Goal: Task Accomplishment & Management: Use online tool/utility

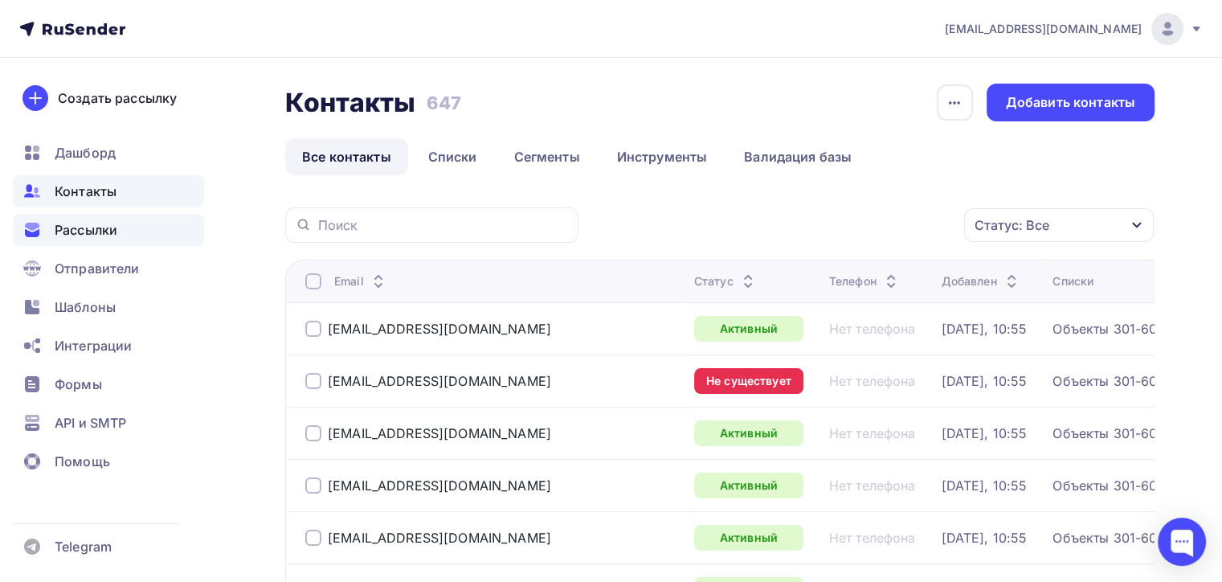
click at [78, 222] on span "Рассылки" at bounding box center [86, 229] width 63 height 19
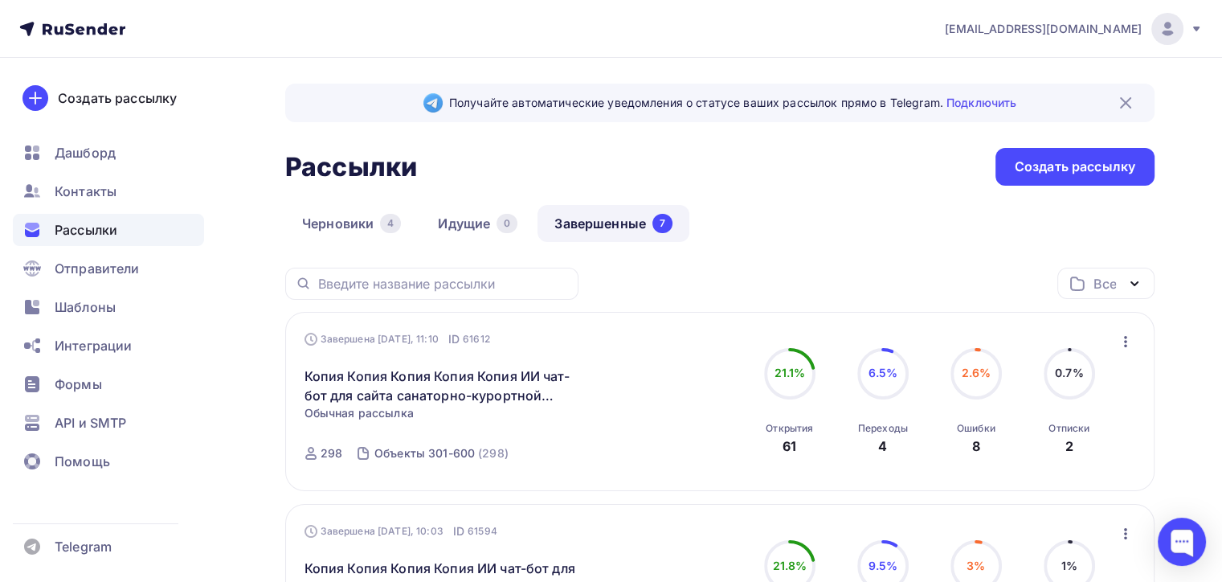
click at [1122, 339] on icon "button" at bounding box center [1125, 341] width 19 height 19
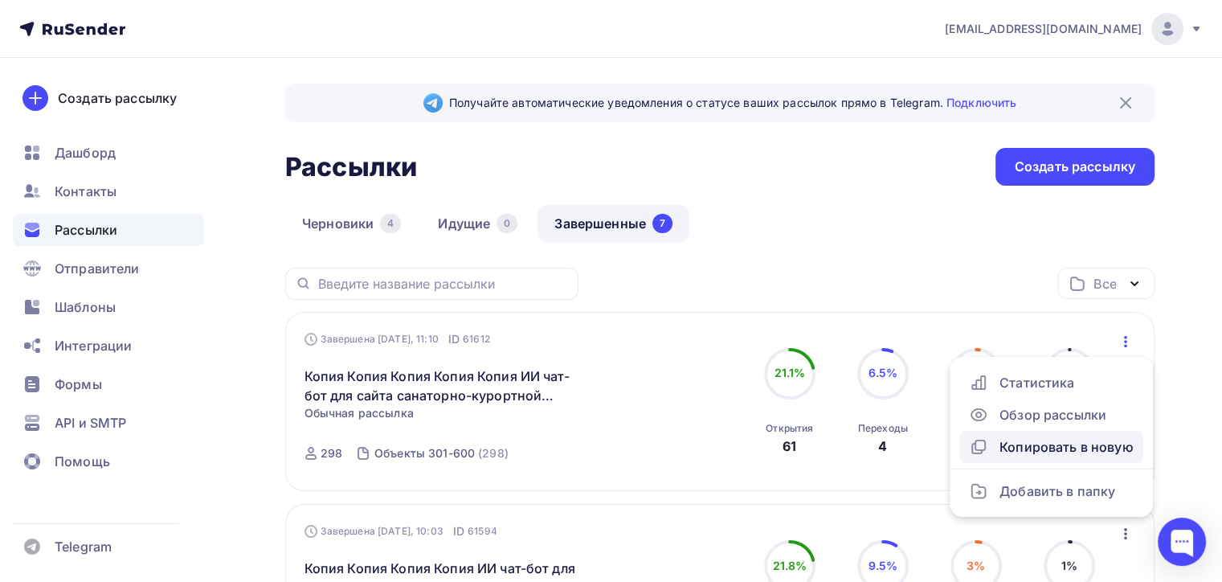
click at [1020, 441] on div "Копировать в новую" at bounding box center [1051, 446] width 165 height 19
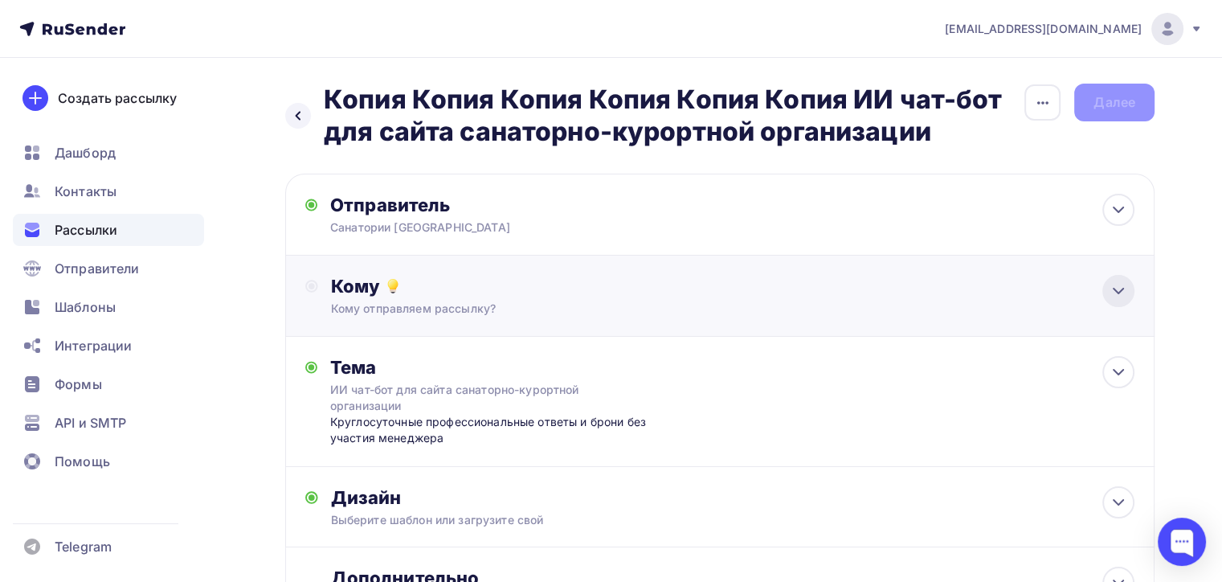
click at [1115, 289] on icon at bounding box center [1118, 290] width 10 height 5
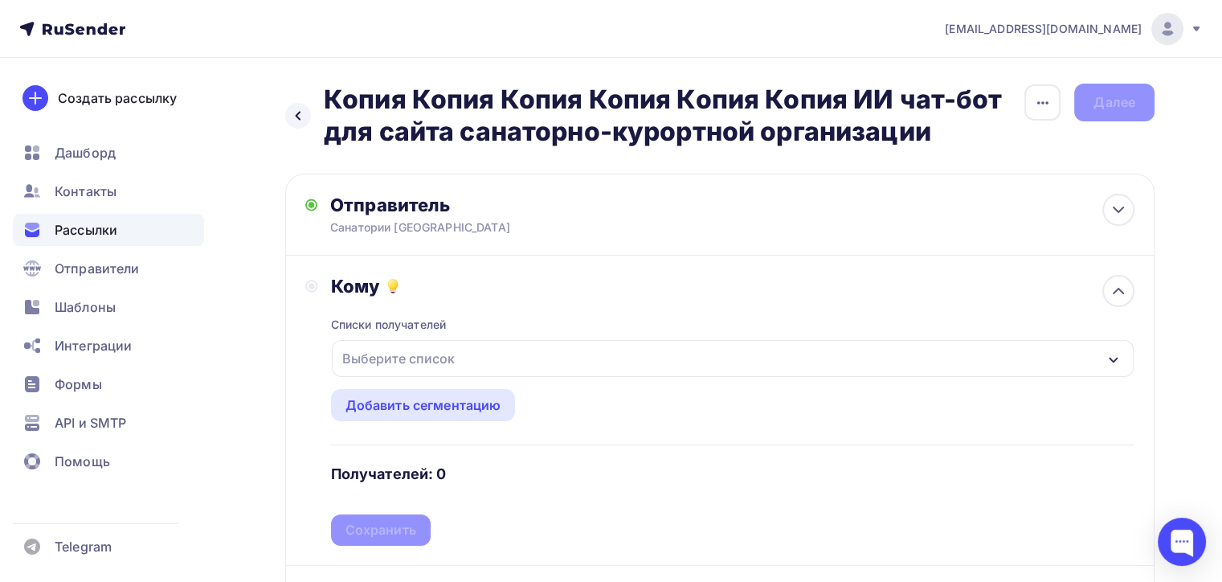
click at [782, 358] on div "Выберите список" at bounding box center [733, 358] width 802 height 37
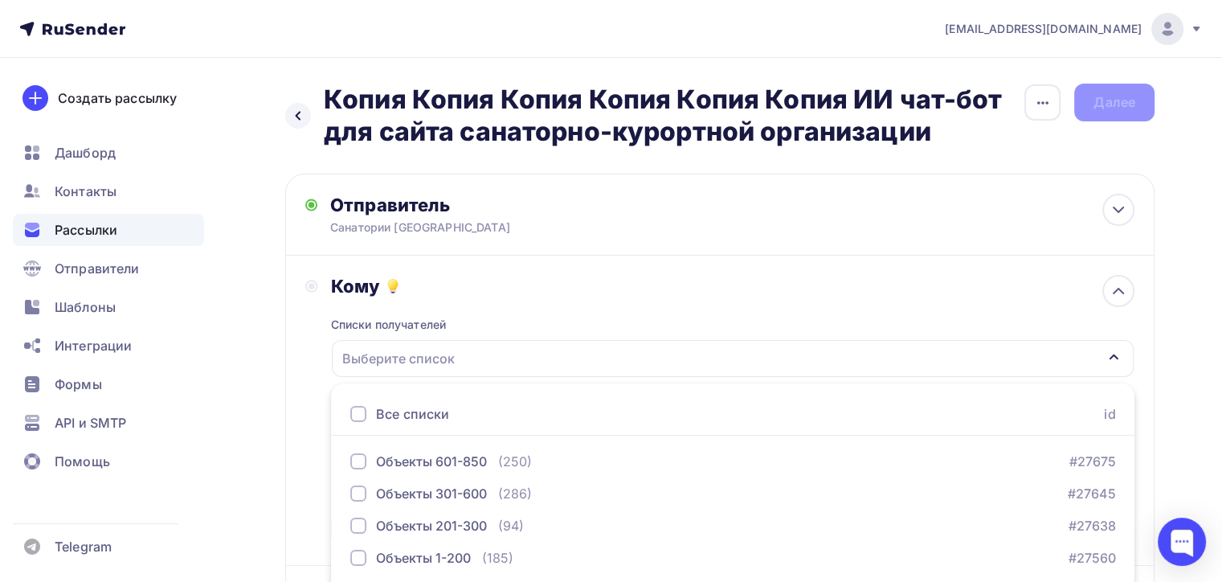
scroll to position [92, 0]
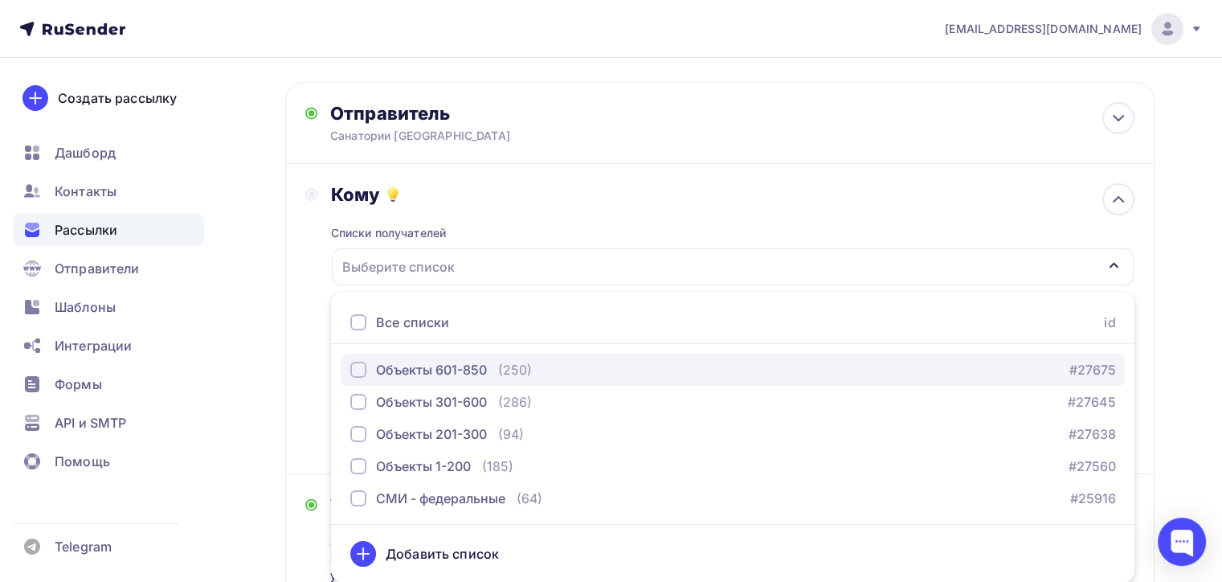
click at [430, 366] on div "Объекты 601-850" at bounding box center [431, 369] width 111 height 19
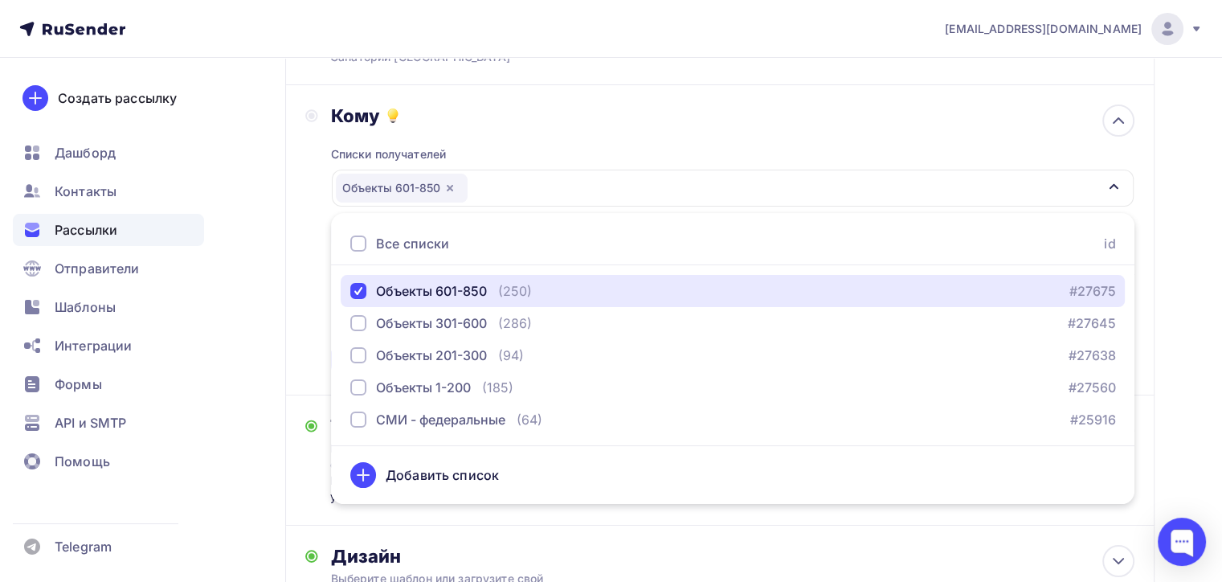
scroll to position [252, 0]
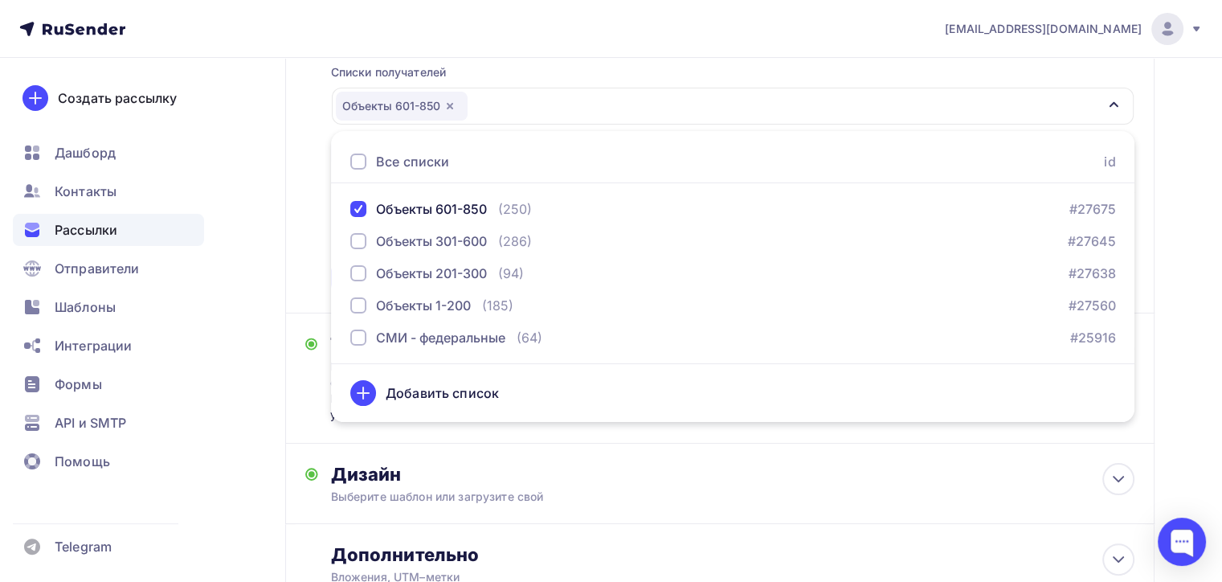
click at [308, 247] on div "Кому Списки получателей Объекты 601-850 Все списки id Объекты 601-850 (250) #27…" at bounding box center [719, 157] width 829 height 271
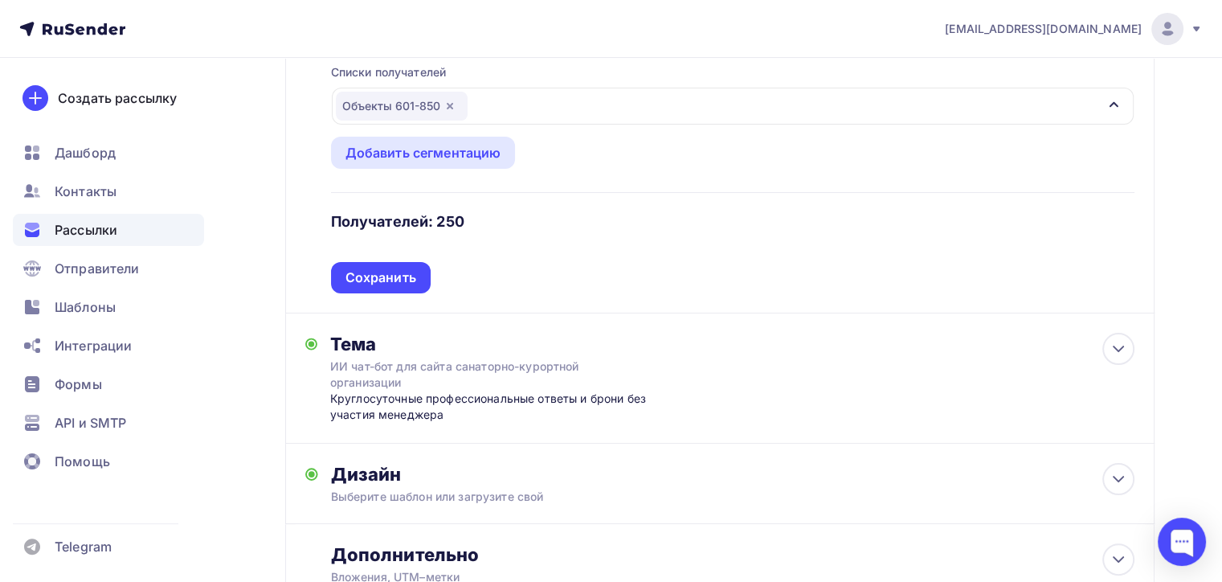
click at [259, 334] on div "Назад Копия Копия Копия Копия Копия Копия ИИ чат-бот для сайта санаторно-курорт…" at bounding box center [611, 257] width 1222 height 903
click at [302, 380] on div "Тема ИИ чат-бот для сайта санаторно-курортной организации Круглосуточные профес…" at bounding box center [719, 378] width 869 height 130
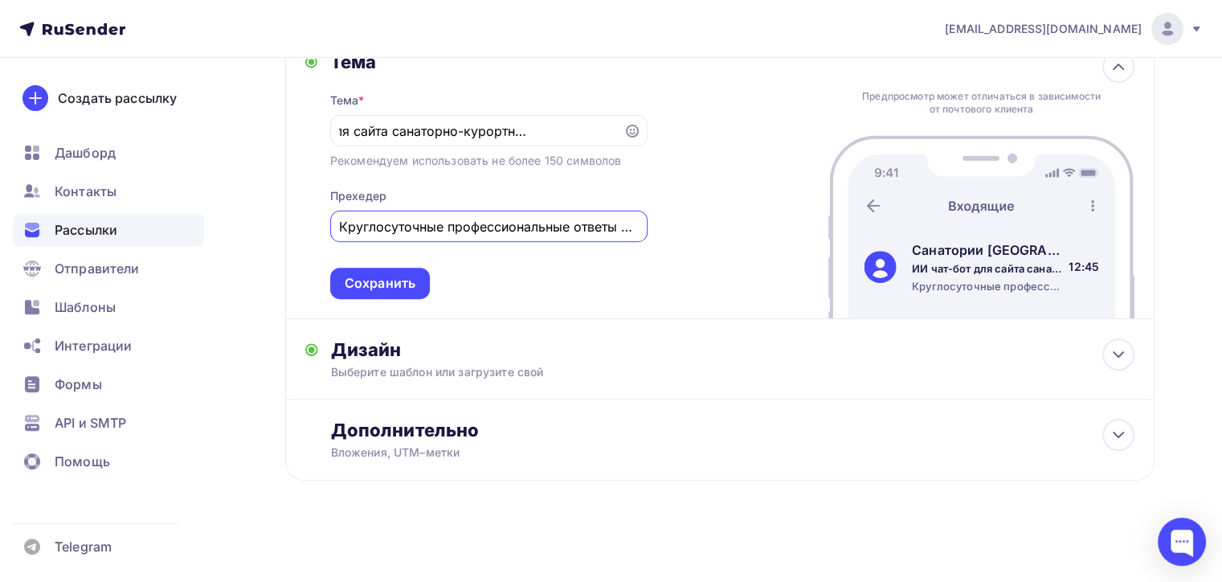
scroll to position [0, 0]
click at [610, 228] on input "Круглосуточные профессиональные ответы и брони без участия менеджера" at bounding box center [488, 226] width 299 height 19
click at [508, 218] on input "Круглосуточные профессиональные ответы и брони без участия менеджера" at bounding box center [488, 226] width 299 height 19
drag, startPoint x: 564, startPoint y: 222, endPoint x: 484, endPoint y: 225, distance: 79.6
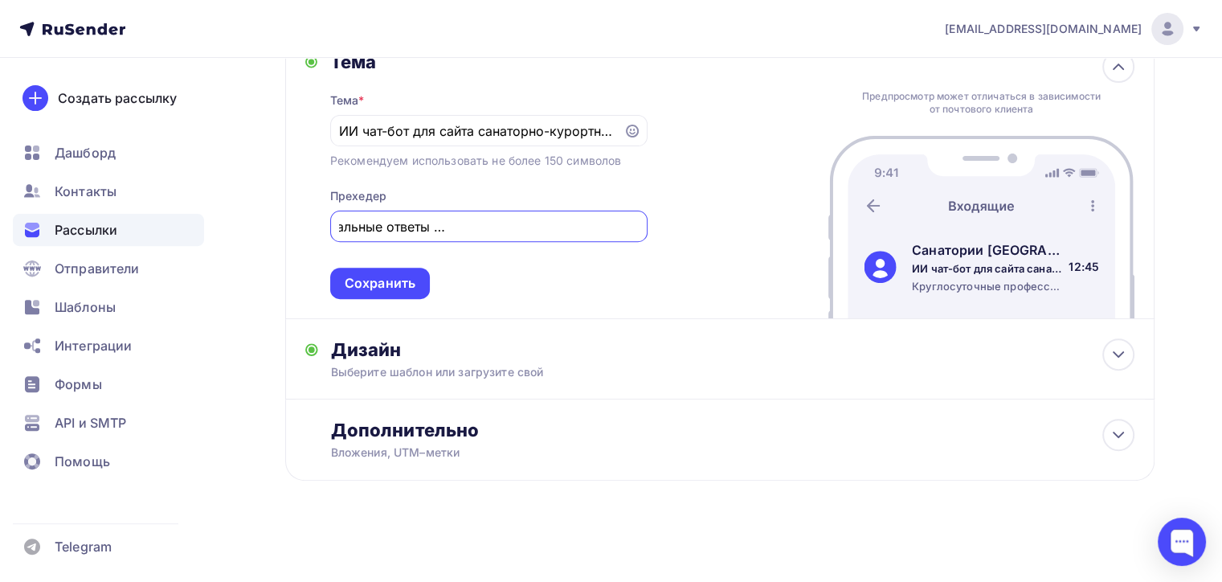
click at [484, 225] on input "Круглосуточные профессиональные ответы и брони без участия менеджера" at bounding box center [488, 226] width 299 height 19
click at [588, 220] on input "Круглосуточные профессиональные ответы и брони без участия менеджера" at bounding box center [488, 226] width 299 height 19
drag, startPoint x: 562, startPoint y: 222, endPoint x: 489, endPoint y: 228, distance: 73.4
click at [489, 228] on input "Круглосуточные профессиональные ответы и брони без участия менеджера" at bounding box center [488, 226] width 299 height 19
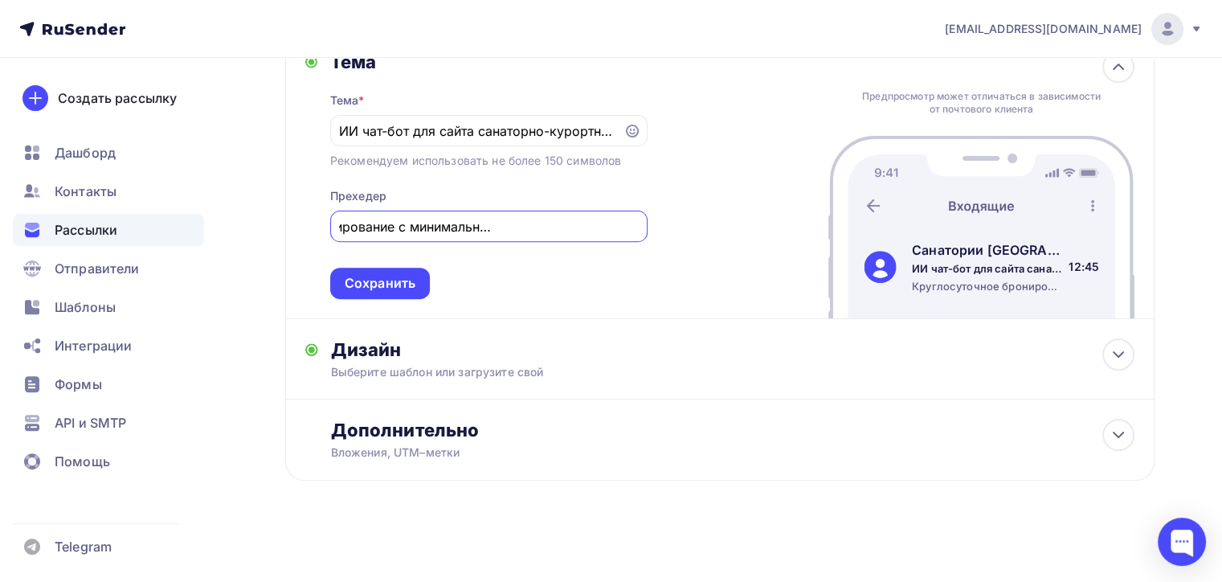
type input "Круглосуточное бронирование с минимальным участием менеджера"
click at [730, 256] on div "Тема Тема * ИИ чат-бот для сайта санаторно-курортной организации Рекомендуем ис…" at bounding box center [719, 175] width 869 height 288
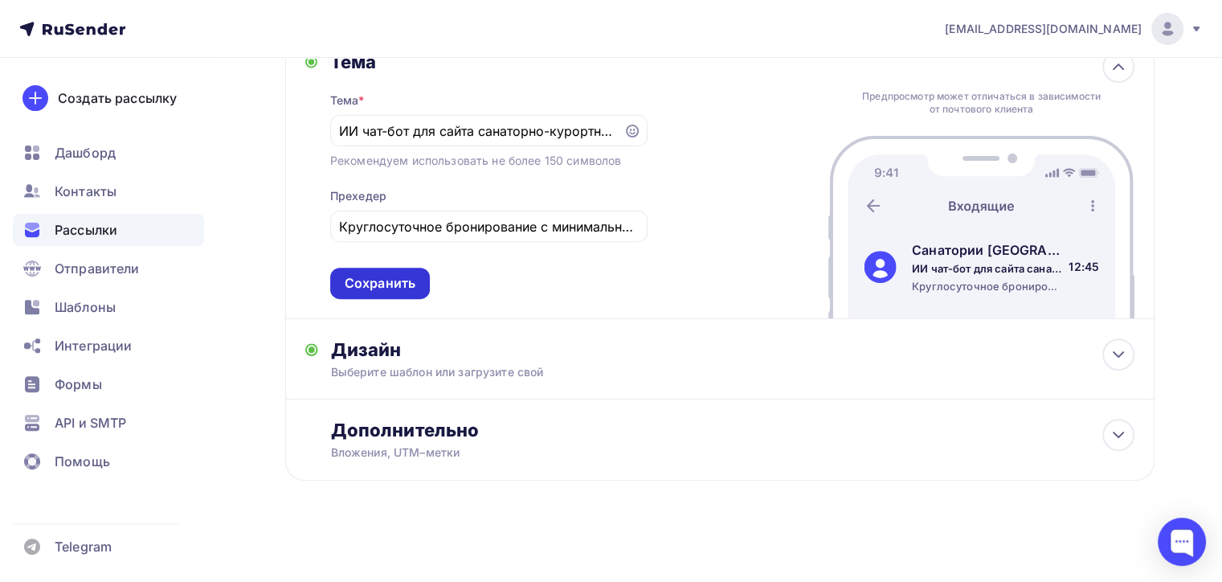
click at [387, 275] on div "Сохранить" at bounding box center [380, 283] width 71 height 18
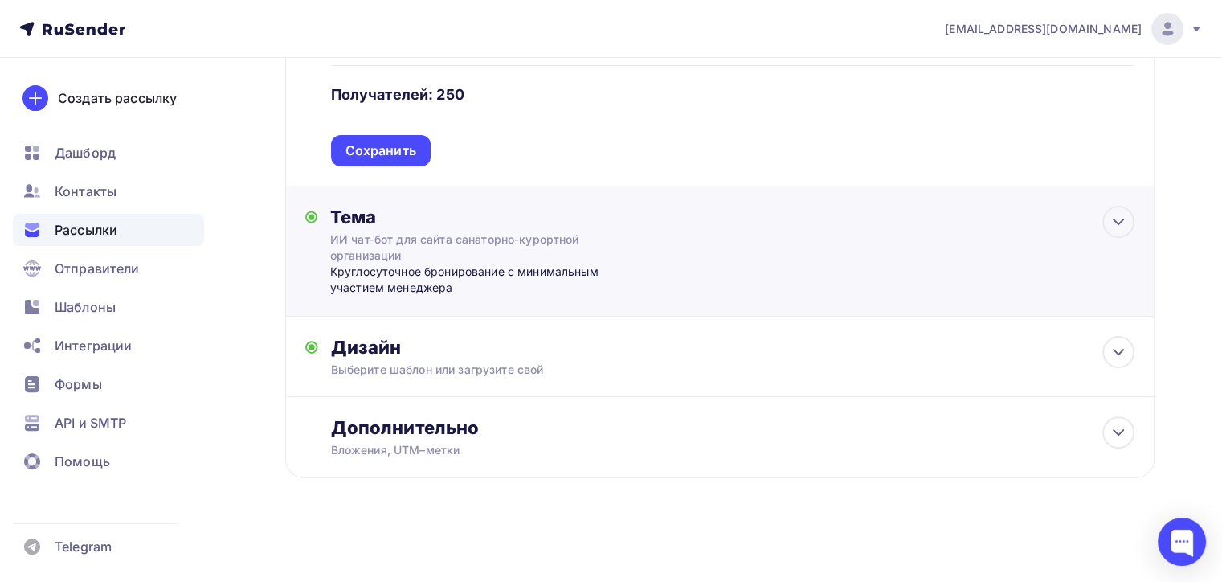
scroll to position [377, 0]
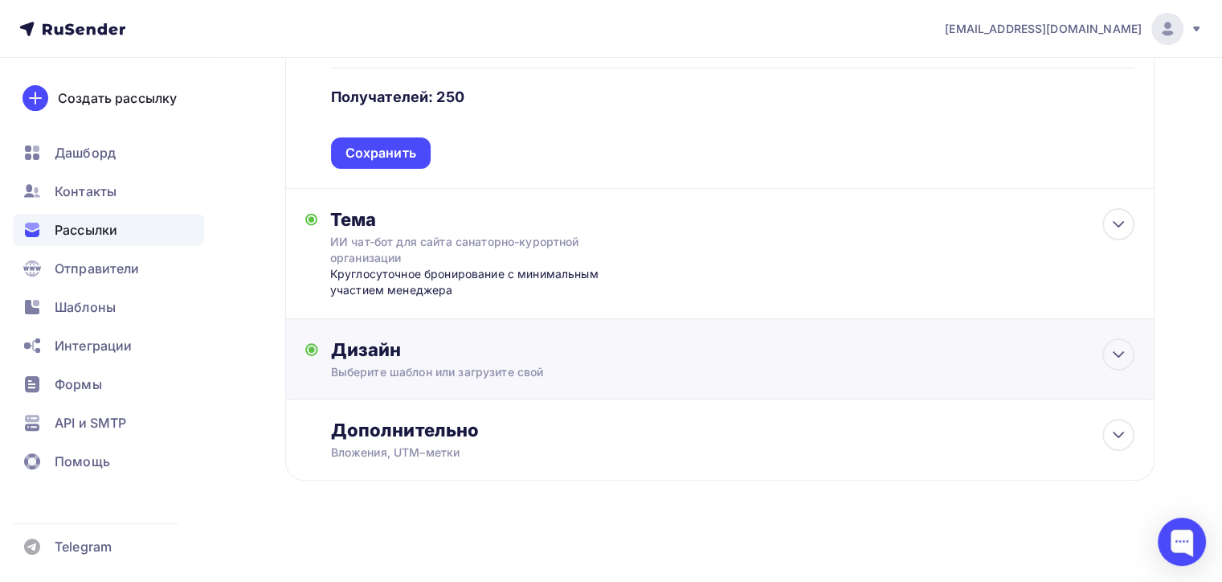
click at [478, 357] on div "Дизайн" at bounding box center [732, 349] width 803 height 22
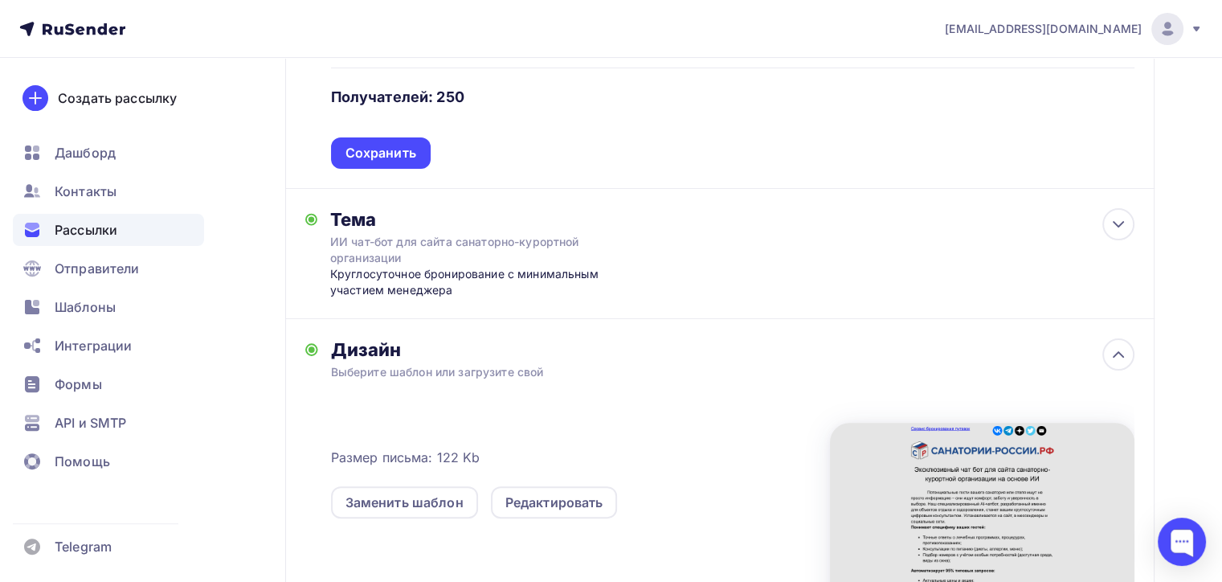
scroll to position [534, 0]
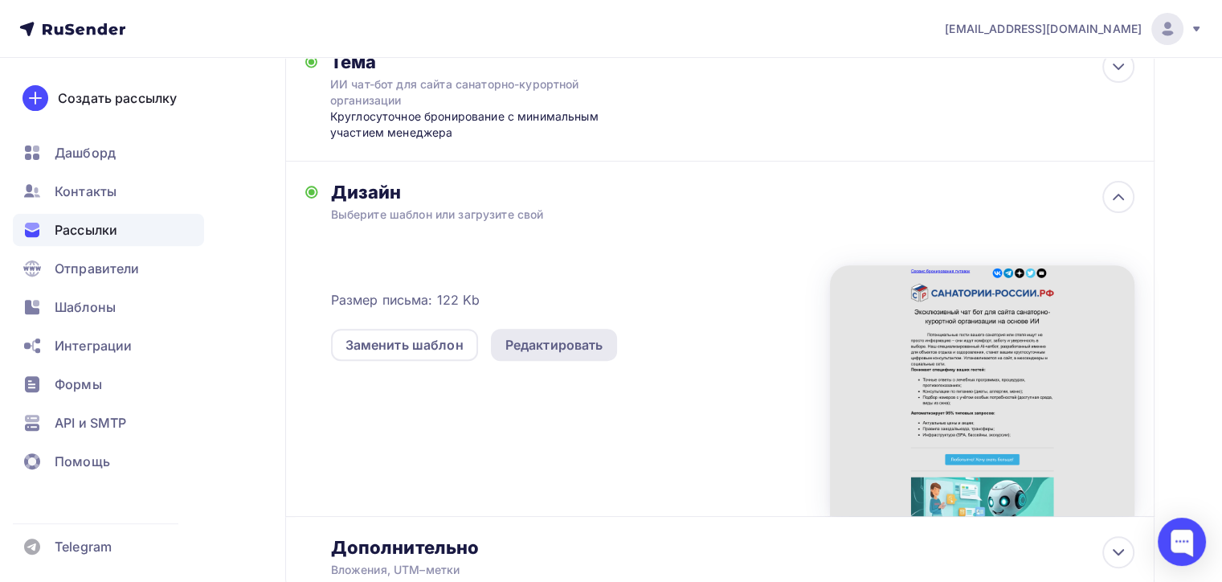
click at [549, 341] on div "Редактировать" at bounding box center [554, 344] width 98 height 19
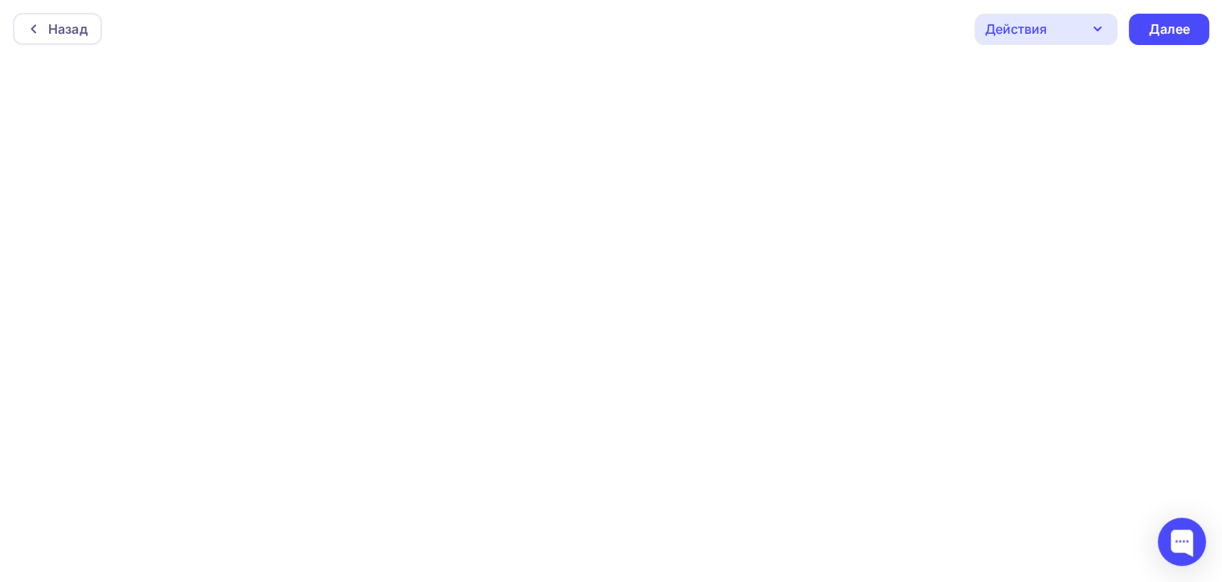
scroll to position [3, 0]
click at [1170, 19] on div "Далее" at bounding box center [1169, 26] width 42 height 18
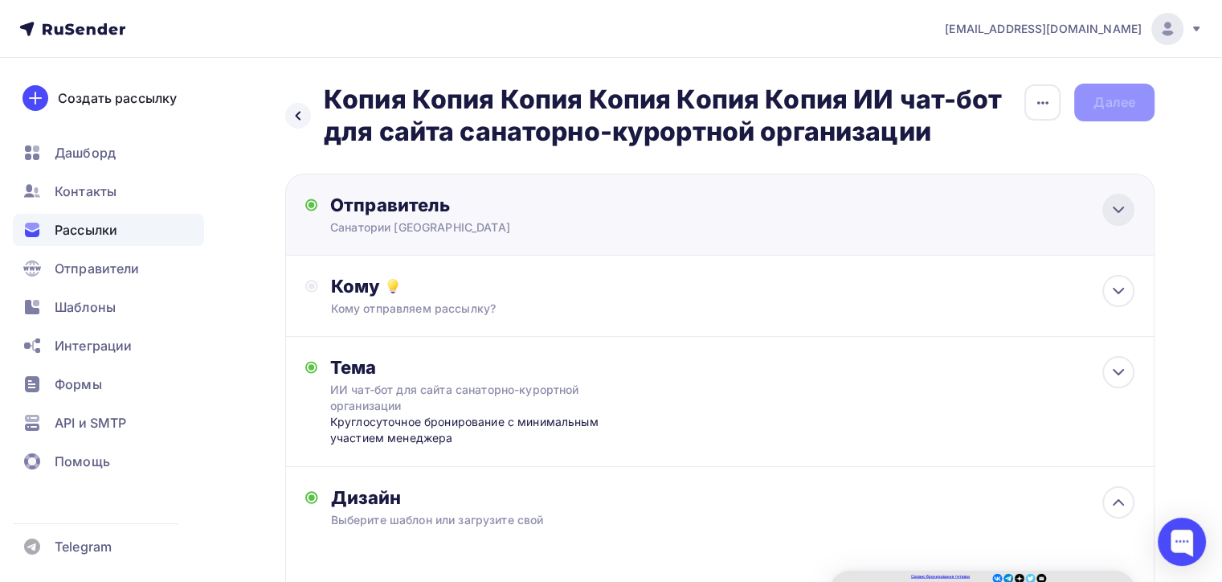
click at [1117, 200] on icon at bounding box center [1118, 209] width 19 height 19
type input "Санатории [GEOGRAPHIC_DATA]"
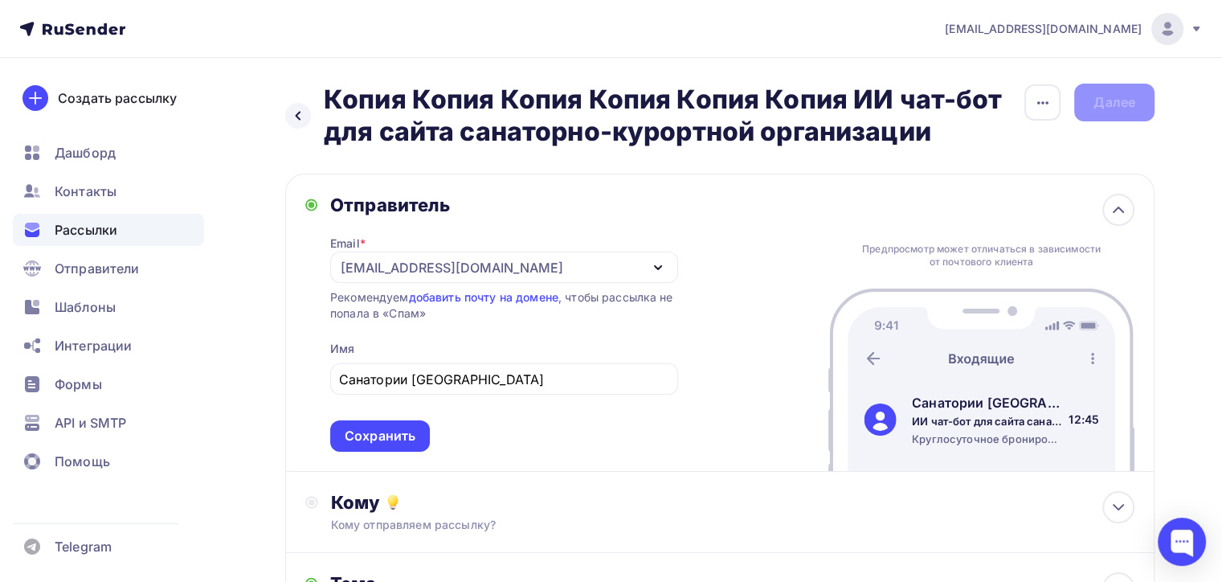
click at [382, 432] on div "Сохранить" at bounding box center [380, 436] width 71 height 18
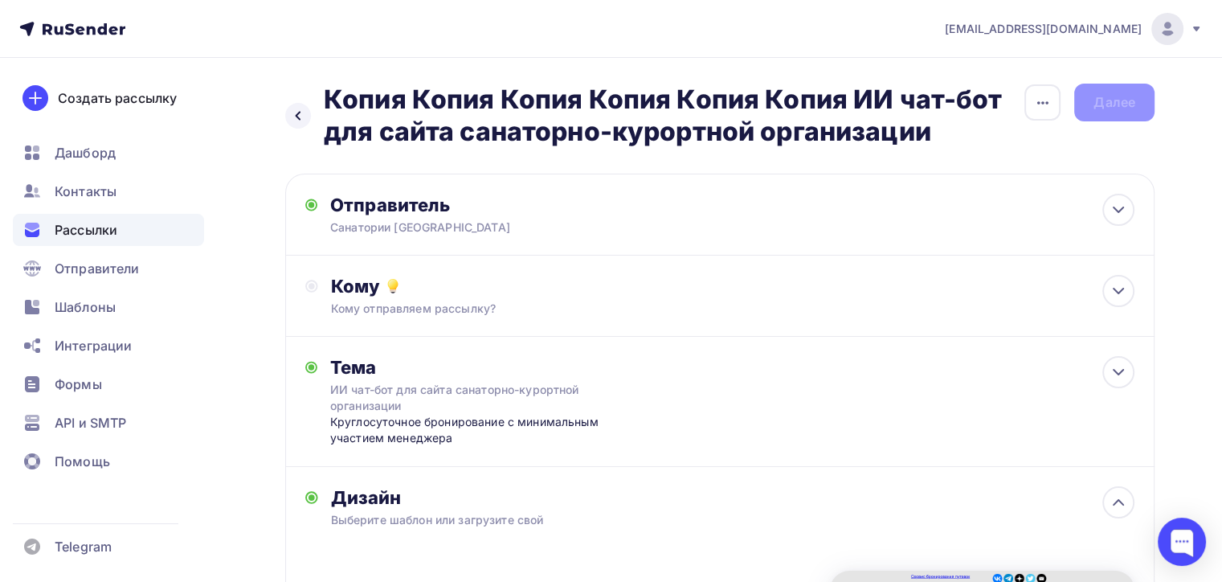
click at [1181, 211] on div "Назад Копия Копия Копия Копия Копия Копия ИИ чат-бот для сайта санаторно-курорт…" at bounding box center [611, 532] width 1222 height 949
click at [1118, 370] on icon at bounding box center [1118, 371] width 19 height 19
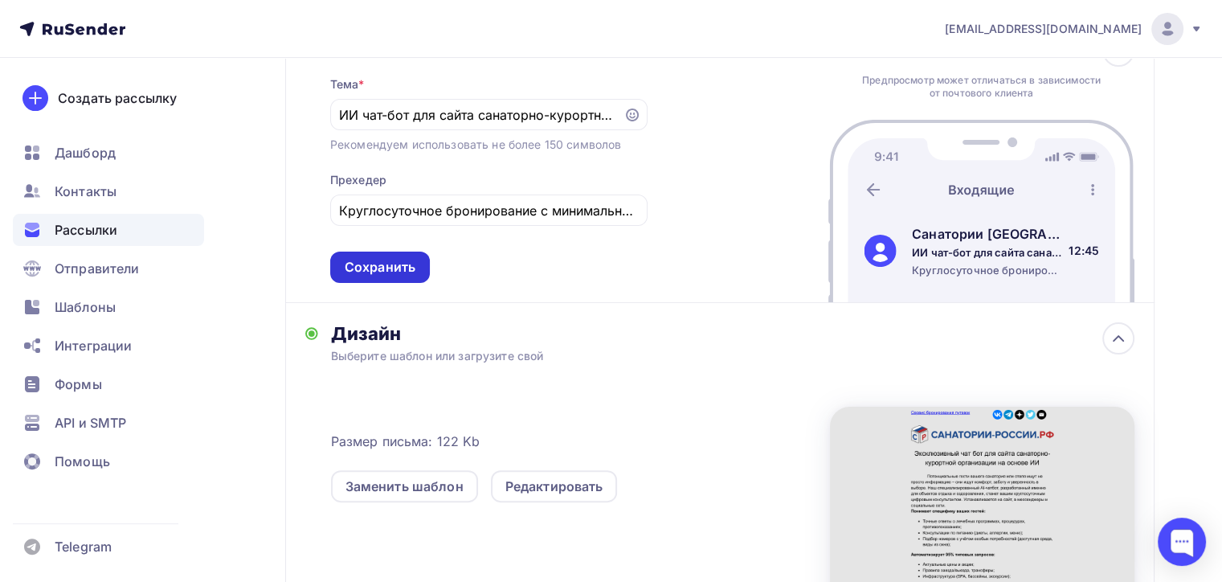
click at [362, 268] on div "Сохранить" at bounding box center [380, 267] width 71 height 18
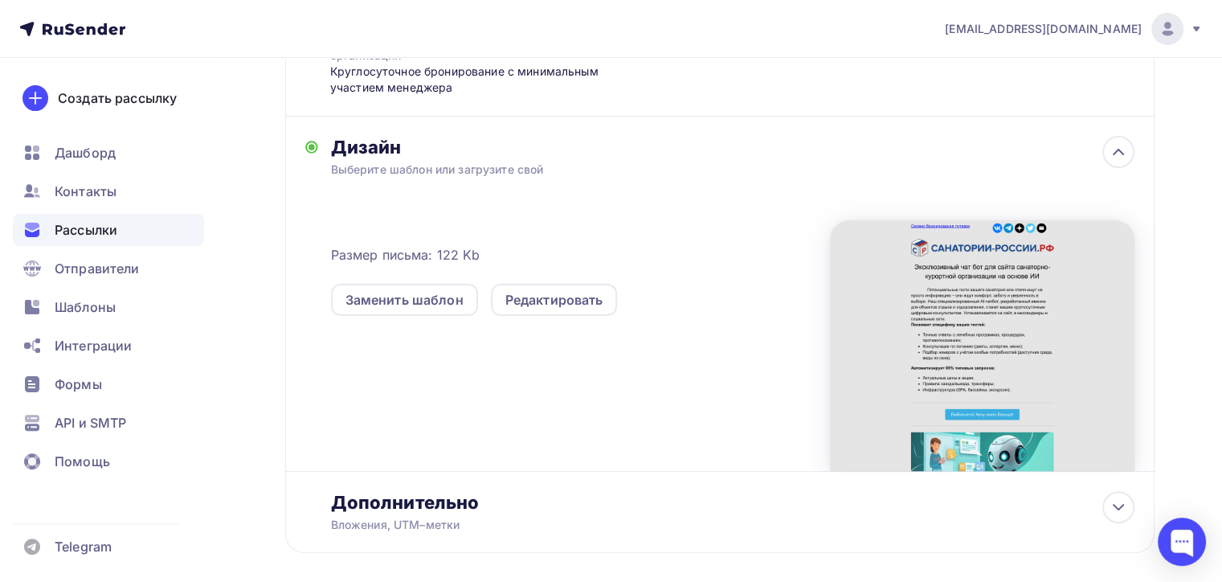
scroll to position [343, 0]
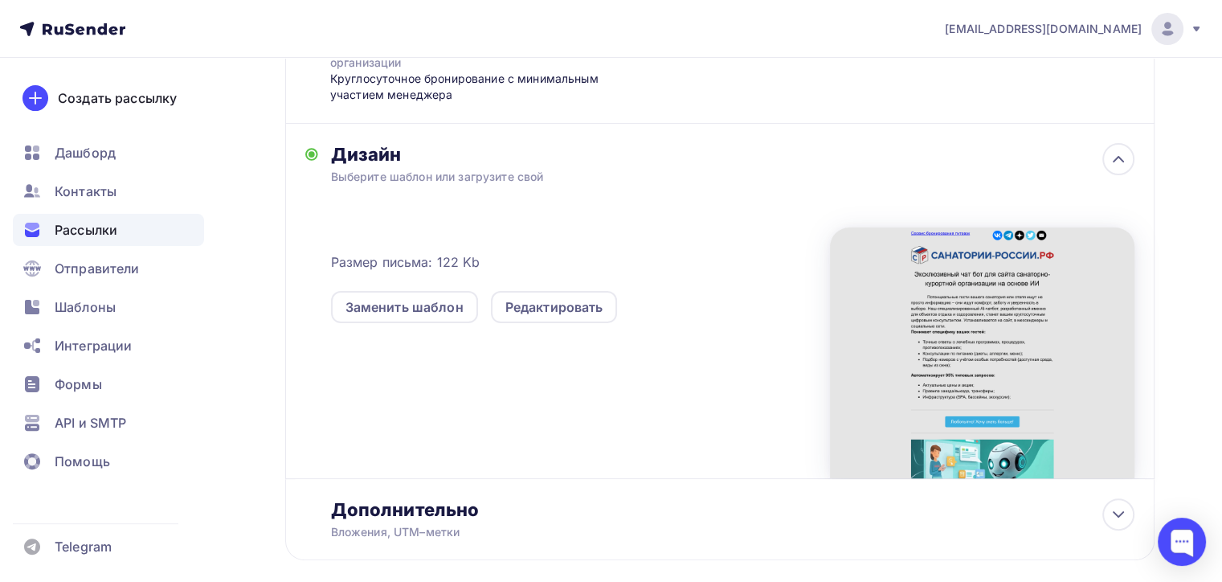
click at [597, 408] on div "Размер письма: 122 Kb Заменить шаблон Редактировать" at bounding box center [732, 343] width 803 height 267
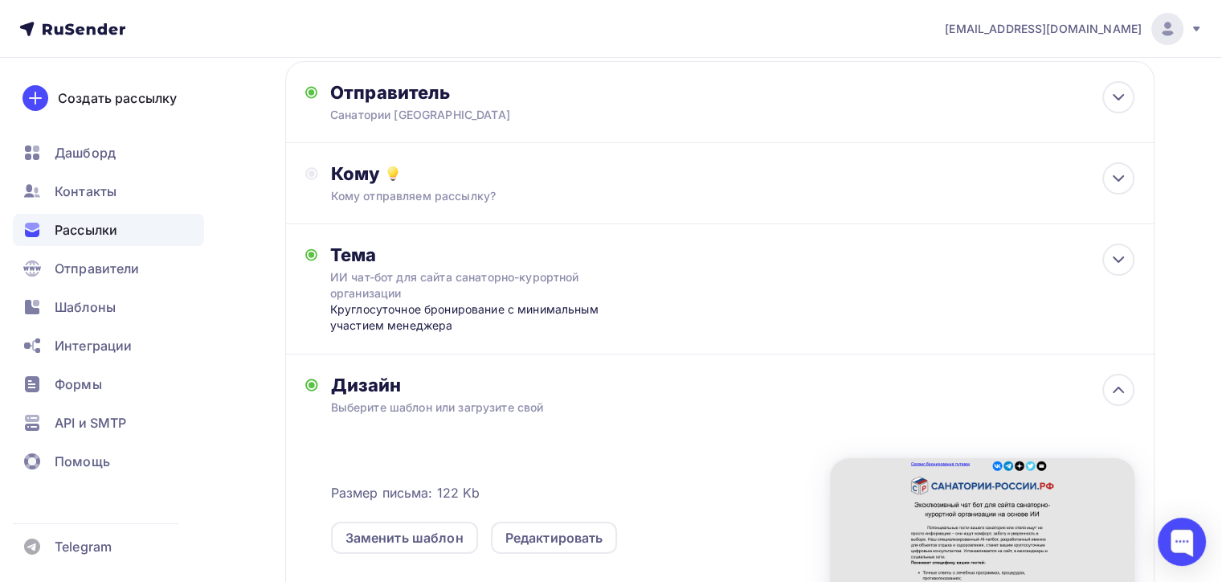
scroll to position [102, 0]
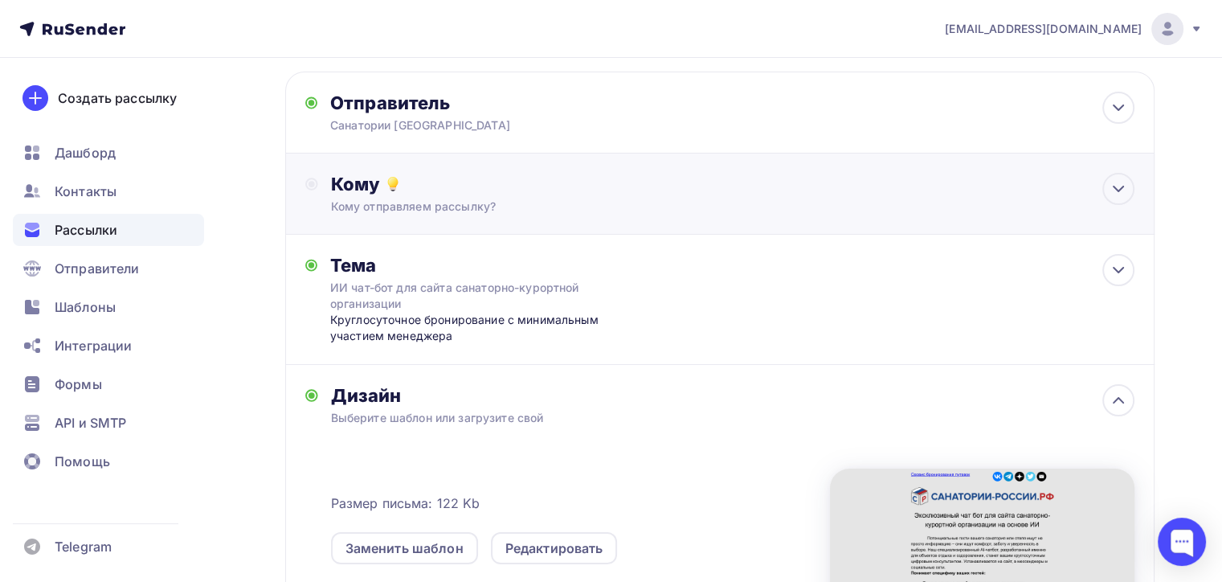
click at [639, 188] on div "Кому" at bounding box center [732, 184] width 803 height 22
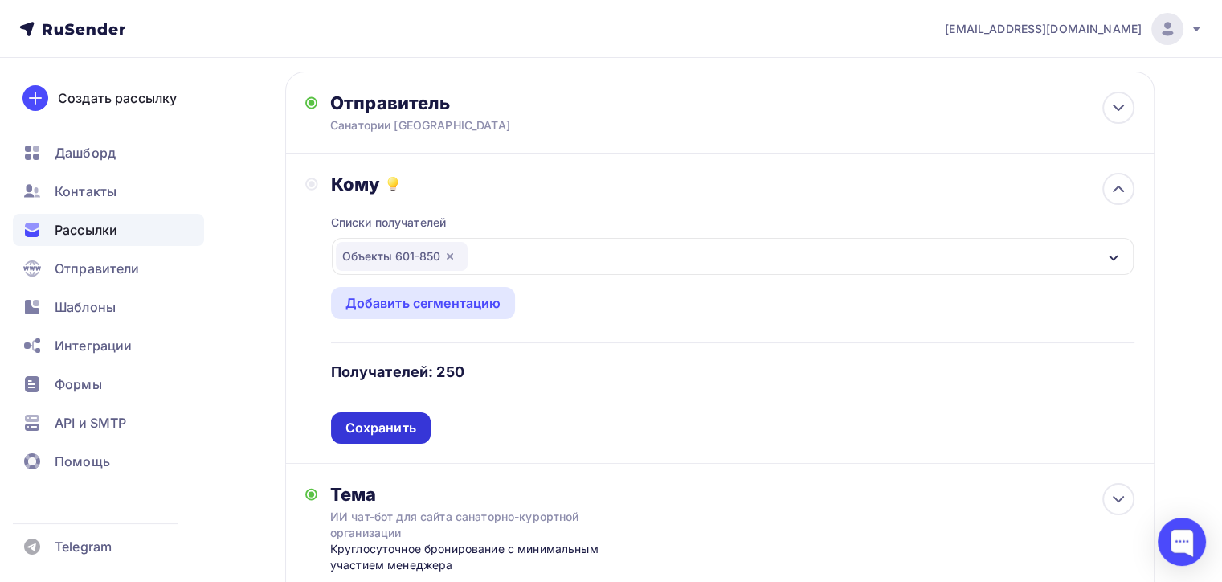
click at [389, 424] on div "Сохранить" at bounding box center [380, 428] width 71 height 18
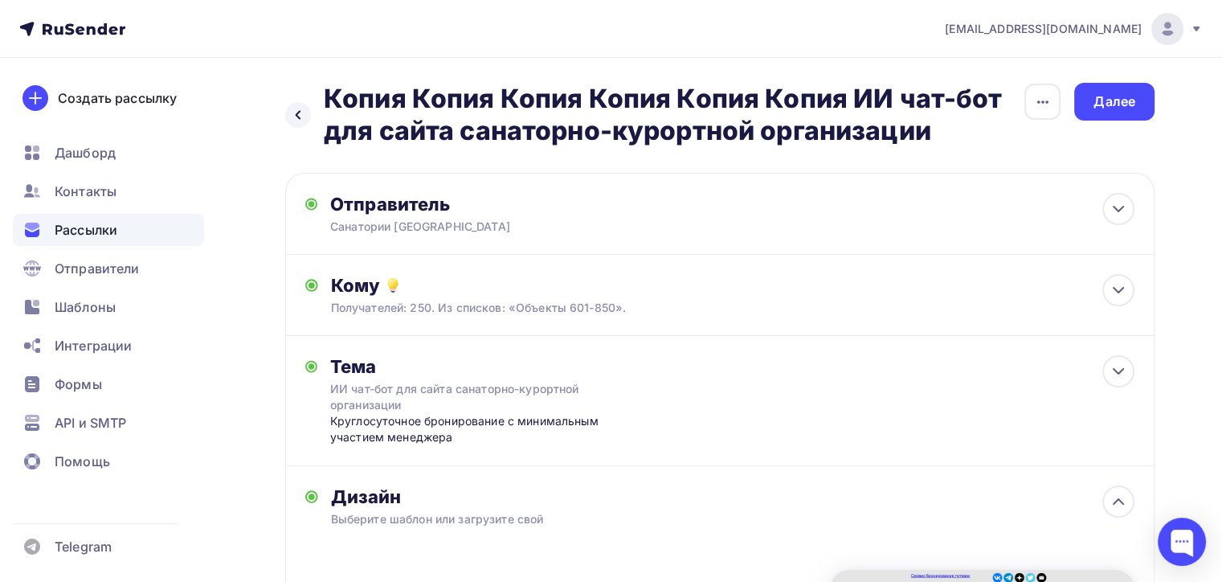
scroll to position [0, 0]
click at [1114, 94] on div "Далее" at bounding box center [1114, 102] width 42 height 18
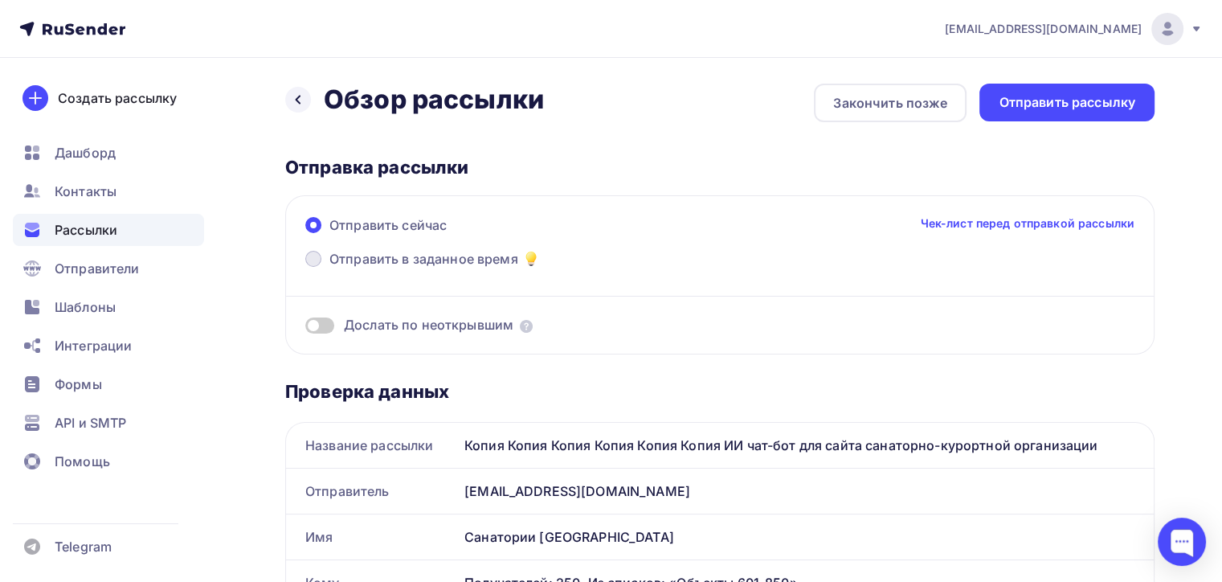
click at [312, 257] on span at bounding box center [313, 259] width 16 height 16
click at [329, 268] on input "Отправить в заданное время" at bounding box center [329, 268] width 0 height 0
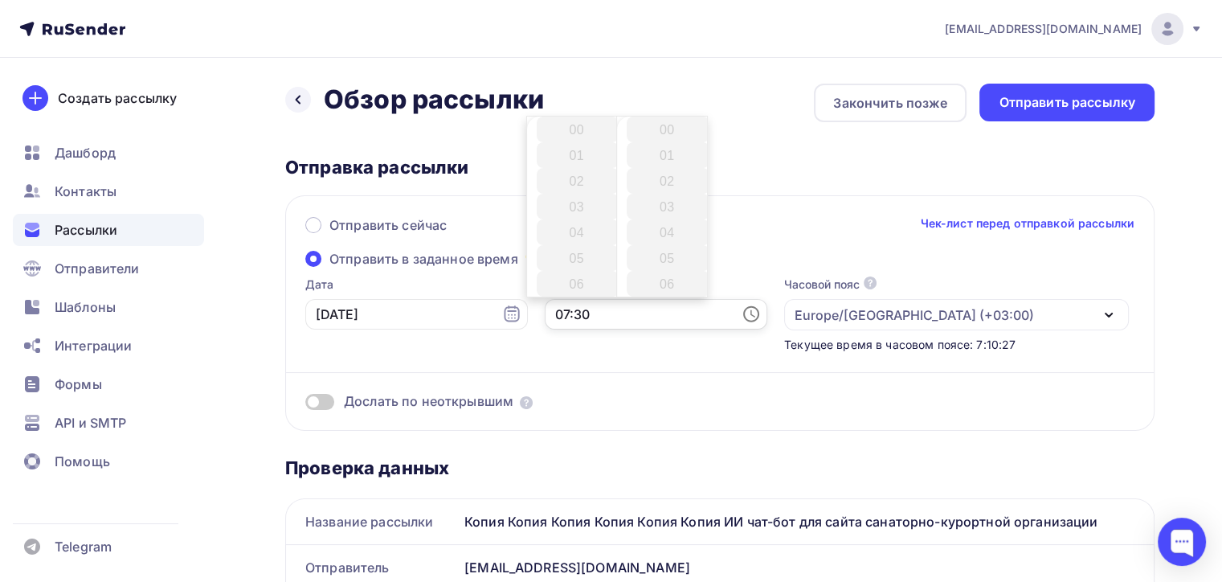
click at [595, 315] on input "07:30" at bounding box center [656, 314] width 223 height 31
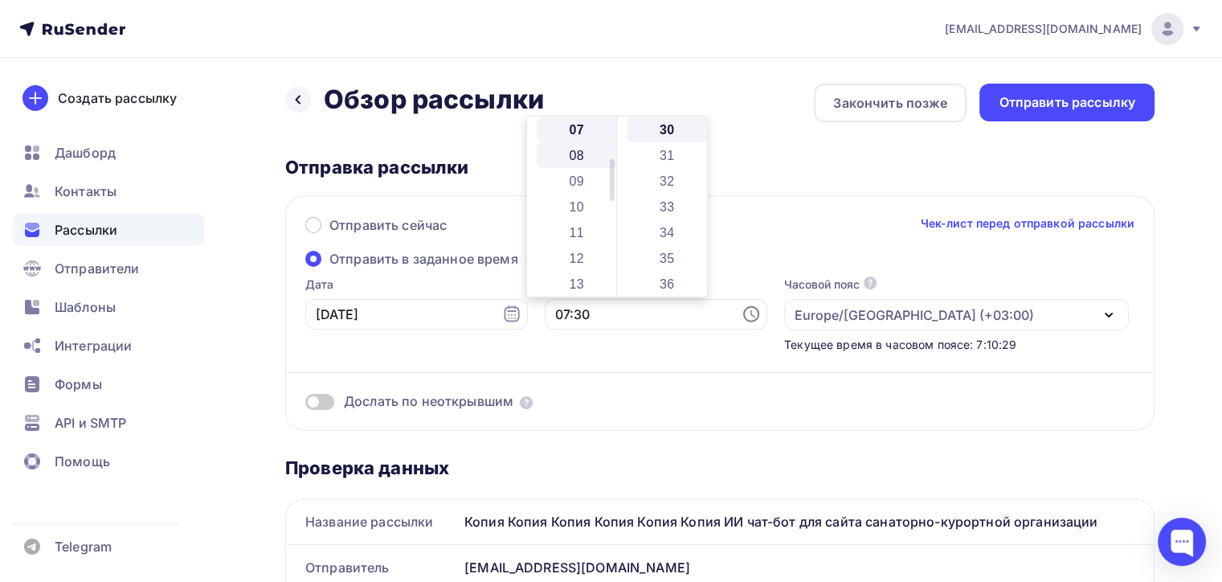
click at [569, 155] on li "08" at bounding box center [578, 155] width 83 height 26
type input "08:30"
click at [660, 129] on li "30" at bounding box center [668, 129] width 83 height 26
click at [1039, 164] on div "Отправка рассылки" at bounding box center [719, 167] width 869 height 22
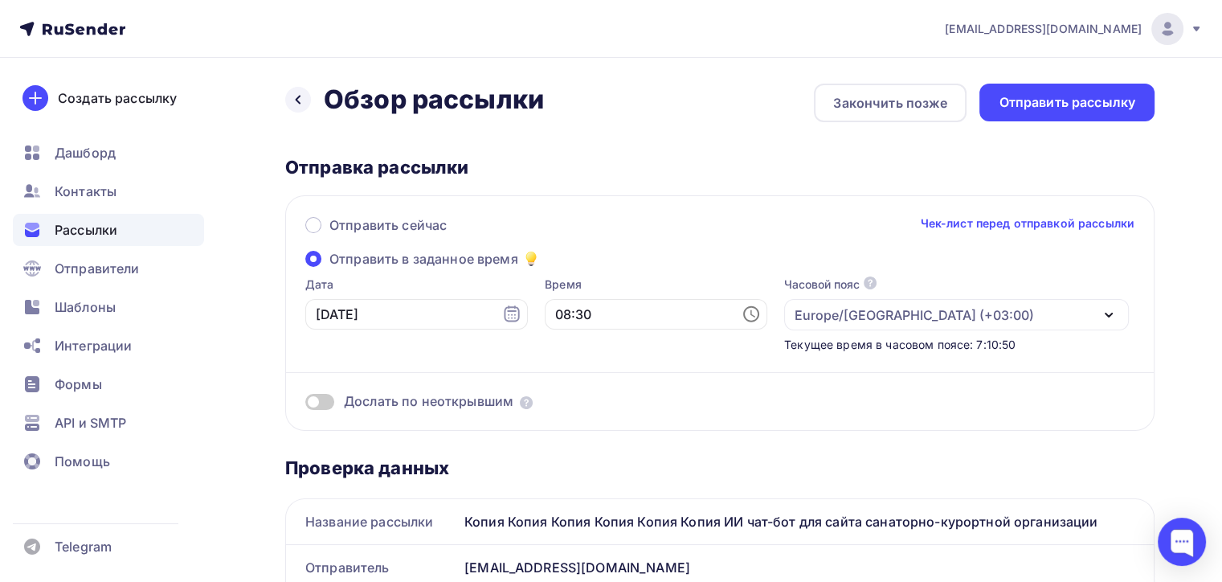
click at [1041, 224] on link "Чек-лист перед отправкой рассылки" at bounding box center [1027, 223] width 214 height 16
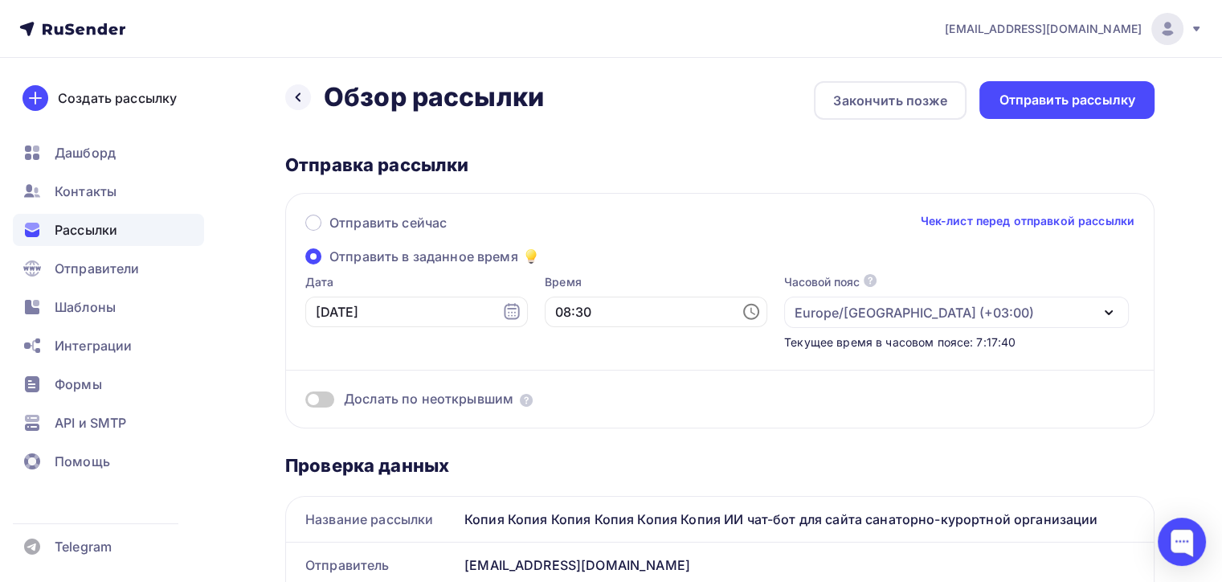
scroll to position [0, 0]
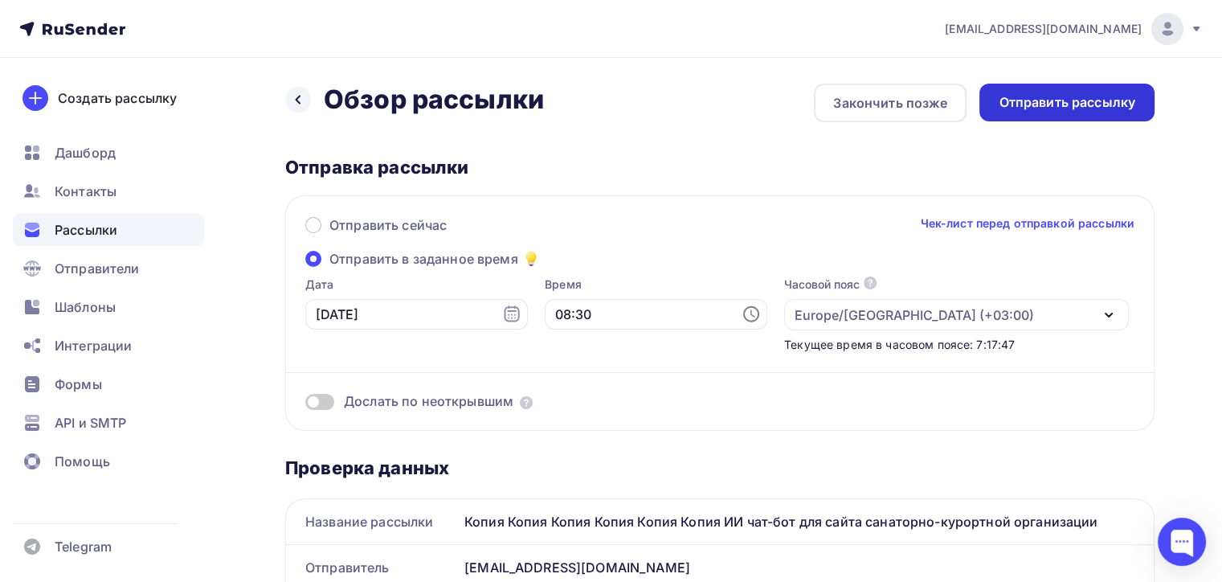
click at [1093, 93] on div "Отправить рассылку" at bounding box center [1066, 102] width 137 height 18
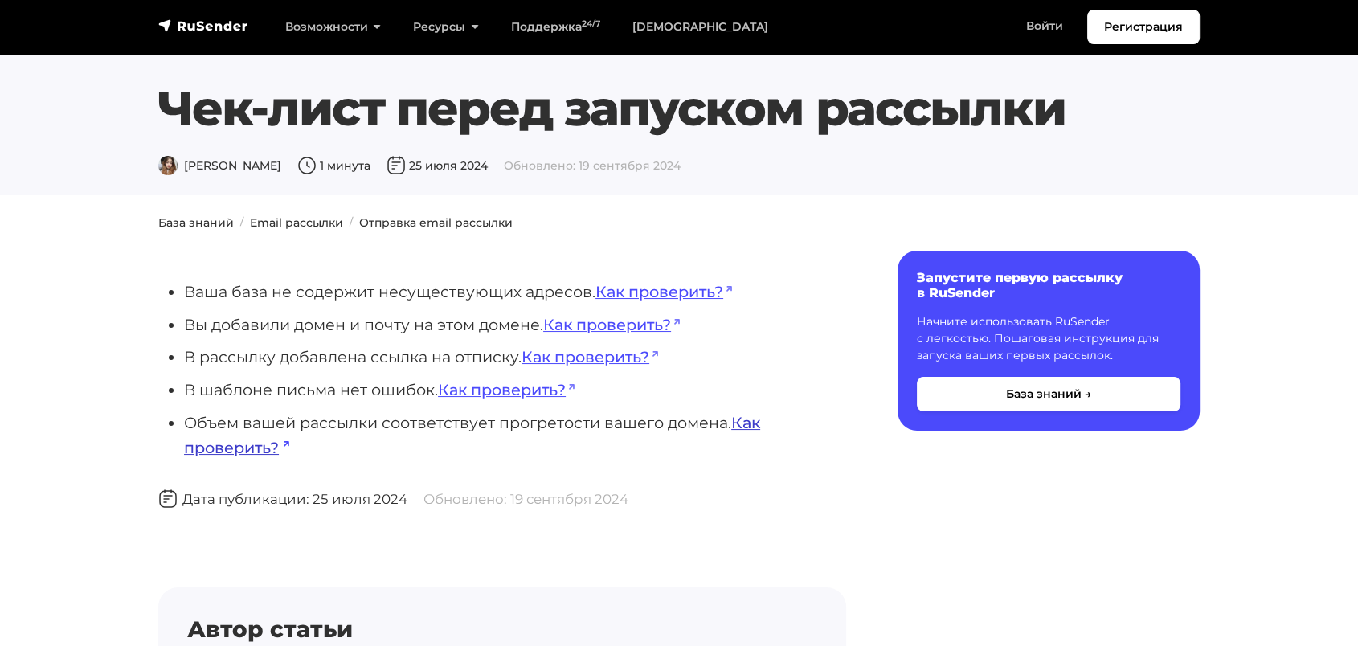
click at [224, 447] on link "Как проверить?" at bounding box center [472, 435] width 576 height 44
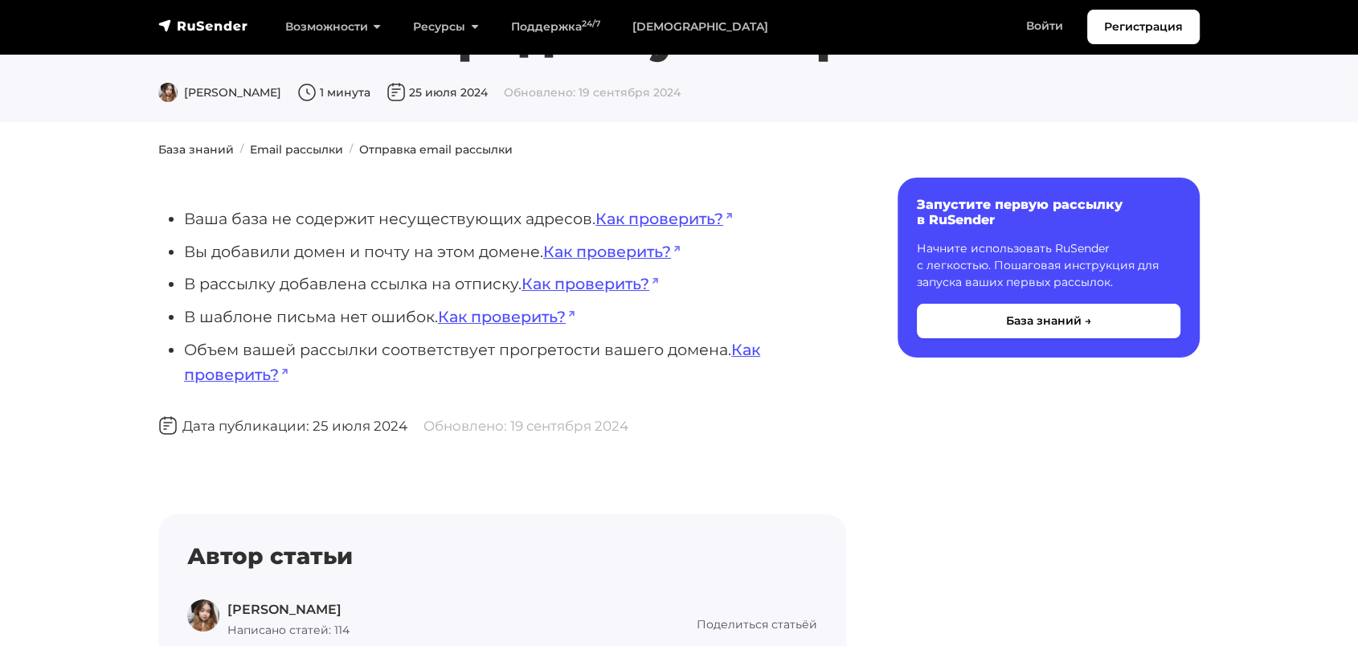
scroll to position [31, 0]
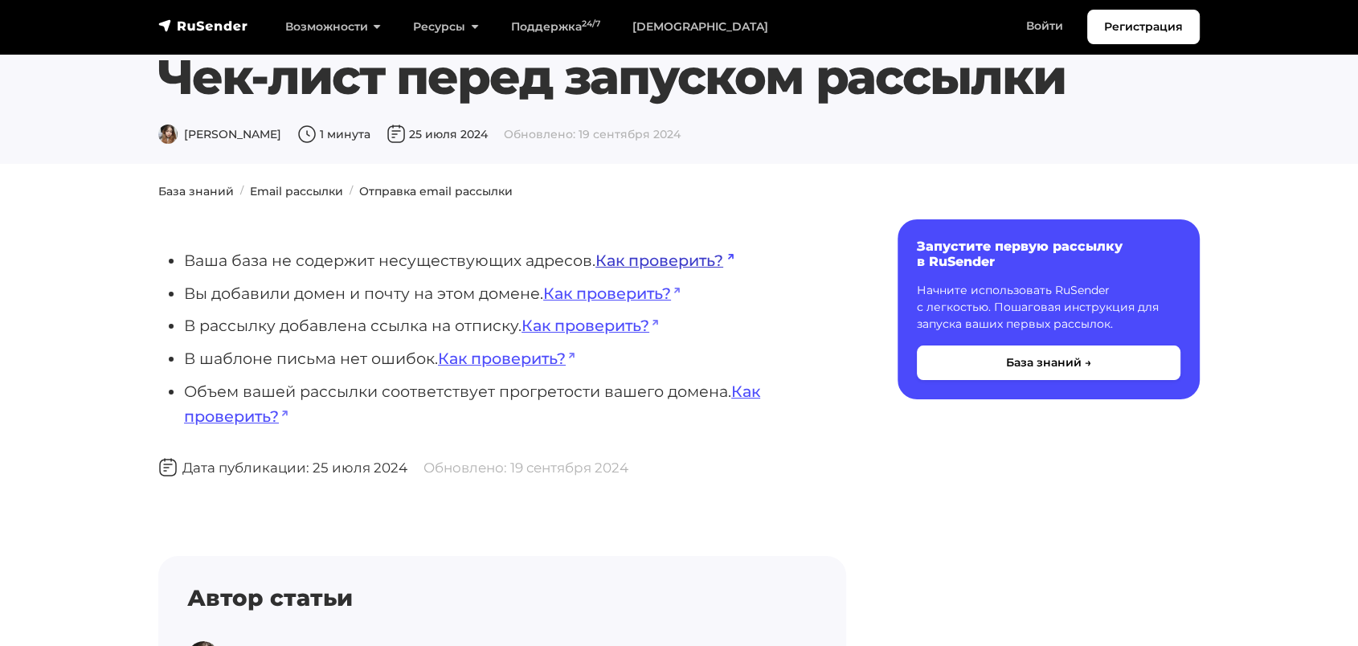
click at [681, 263] on link "Как проверить?" at bounding box center [664, 260] width 138 height 19
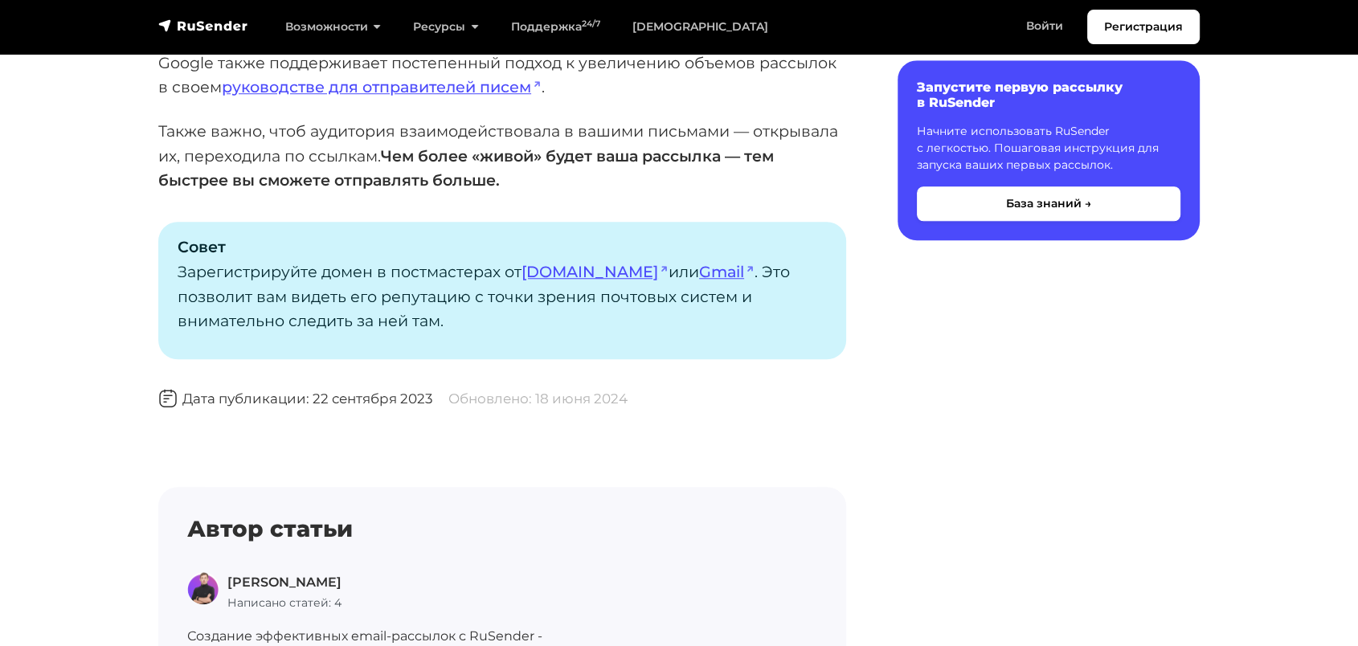
scroll to position [1338, 0]
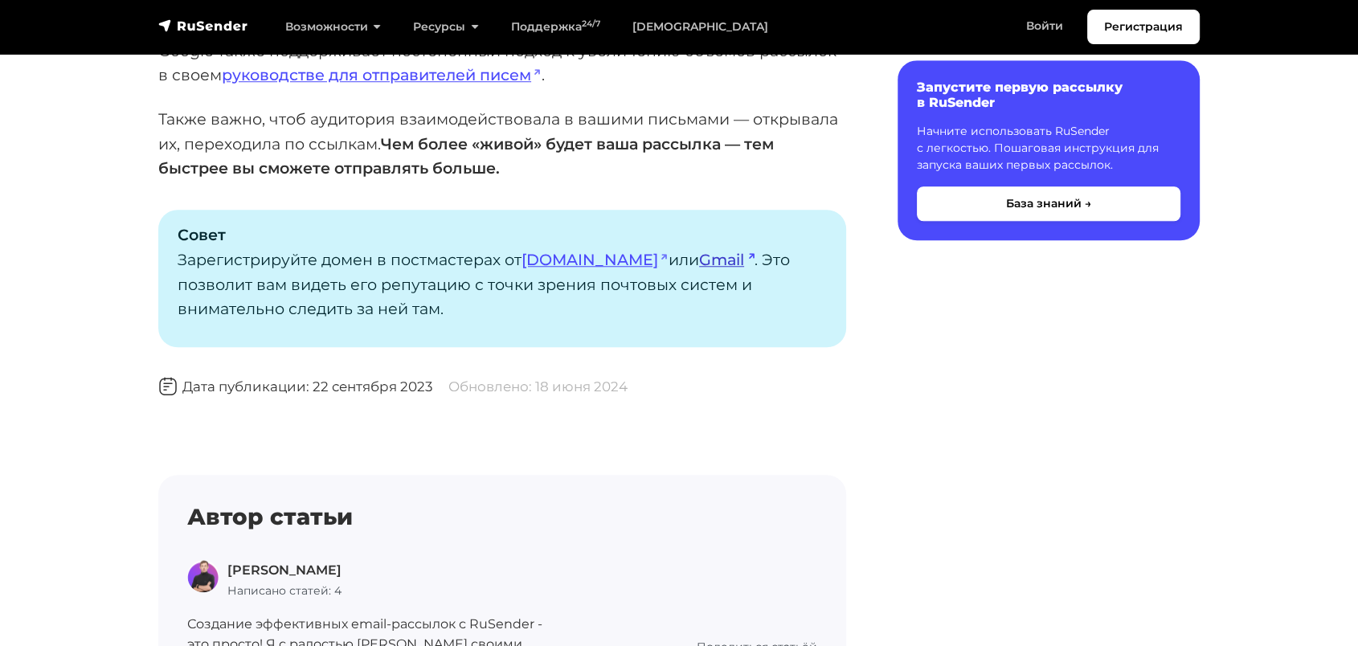
click at [699, 257] on link "Gmail" at bounding box center [726, 259] width 55 height 19
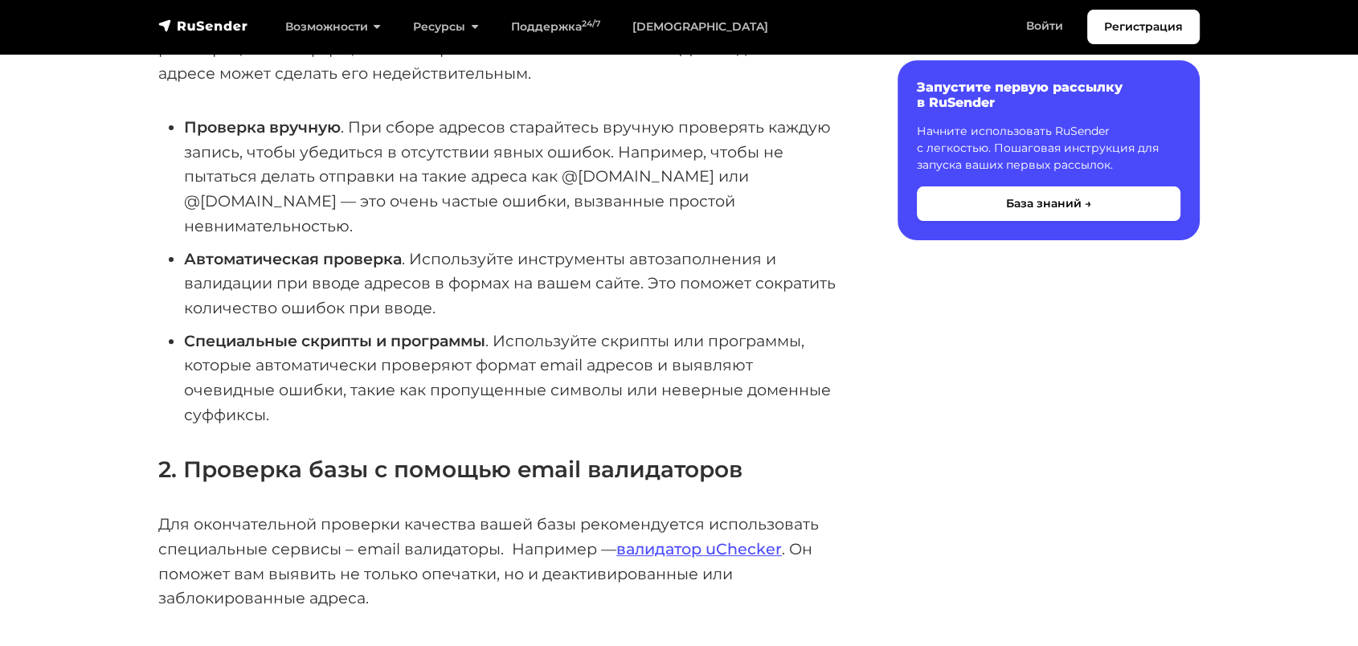
scroll to position [624, 0]
